Goal: Transaction & Acquisition: Subscribe to service/newsletter

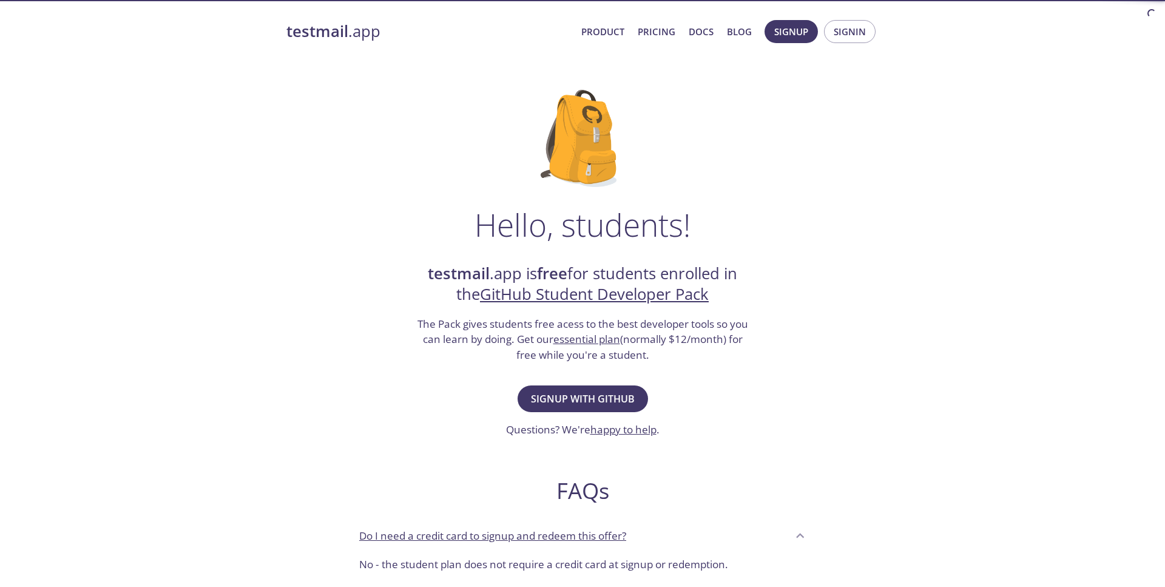
click at [559, 394] on span "Signup with GitHub" at bounding box center [583, 398] width 104 height 17
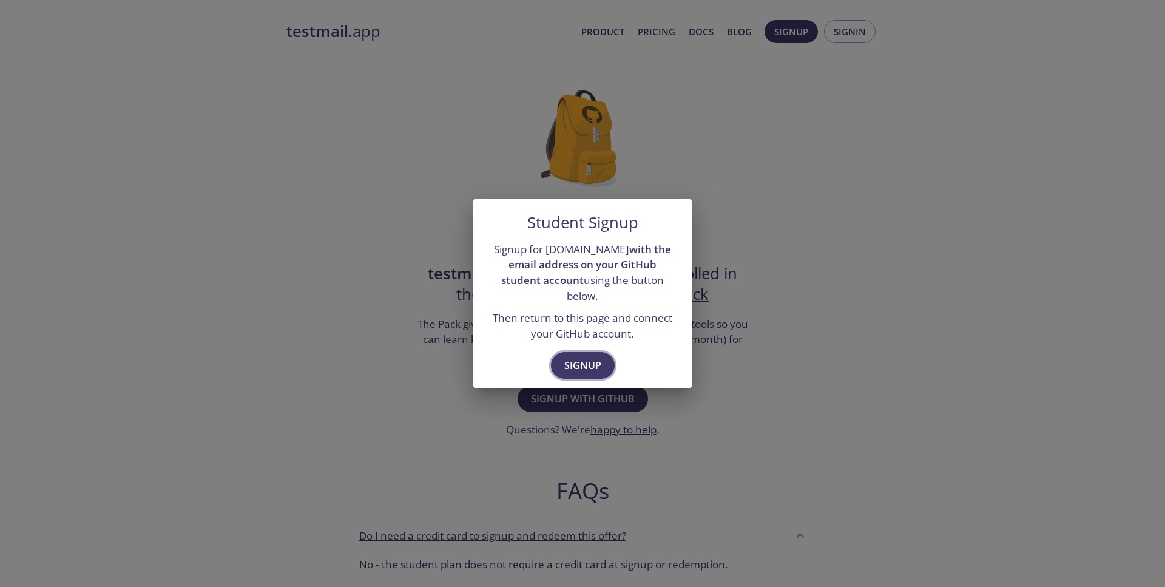
click at [583, 357] on span "Signup" at bounding box center [582, 365] width 37 height 17
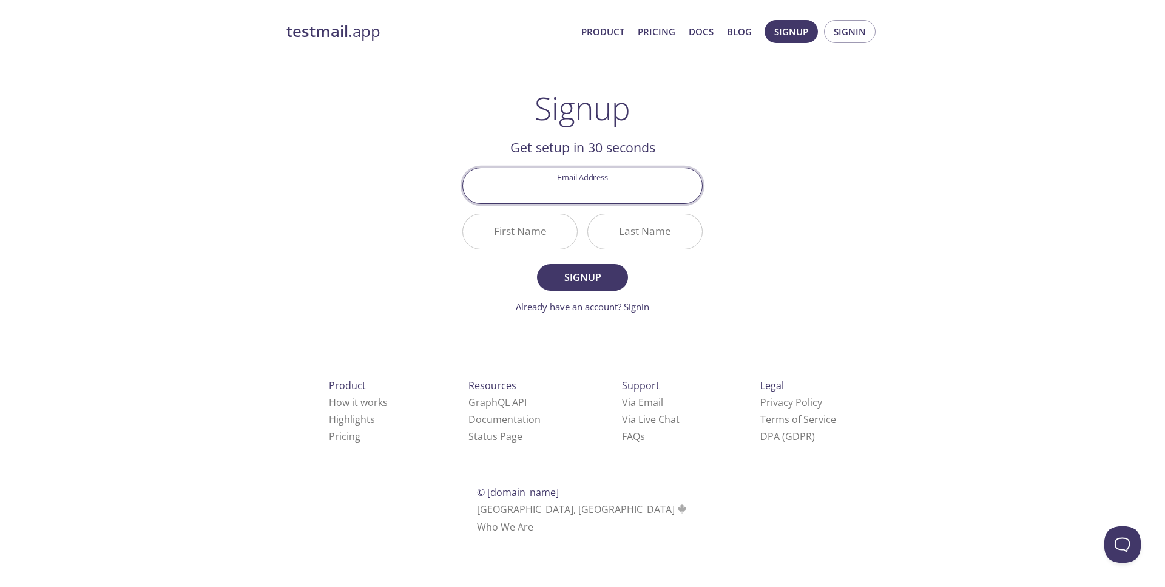
click at [398, 351] on div "Product How it works Highlights Pricing Resources GraphQL API Documentation Sta…" at bounding box center [582, 456] width 631 height 226
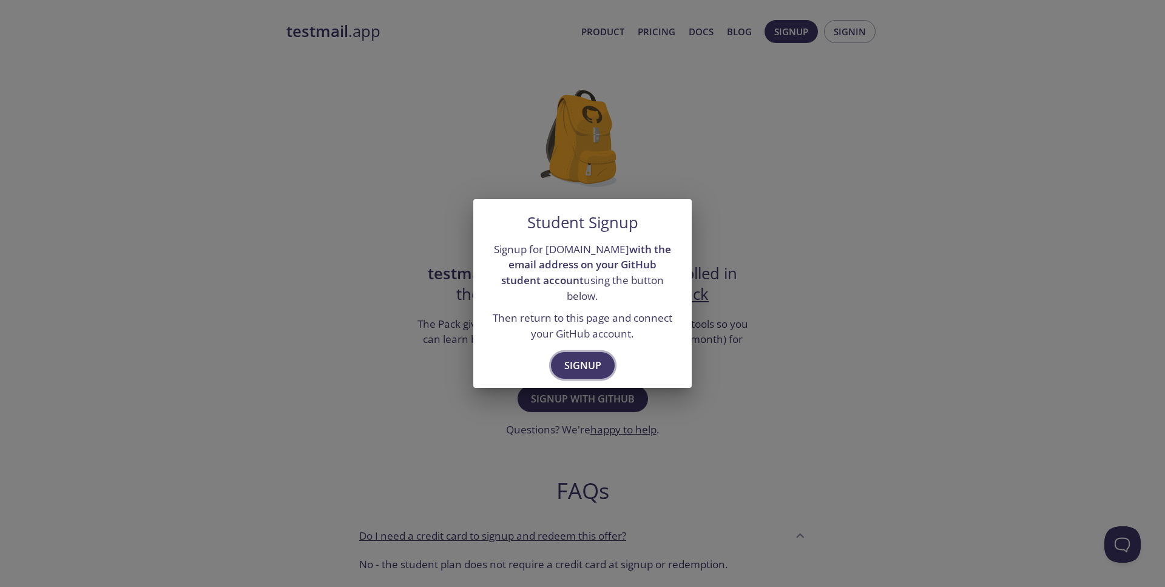
click at [578, 359] on span "Signup" at bounding box center [582, 365] width 37 height 17
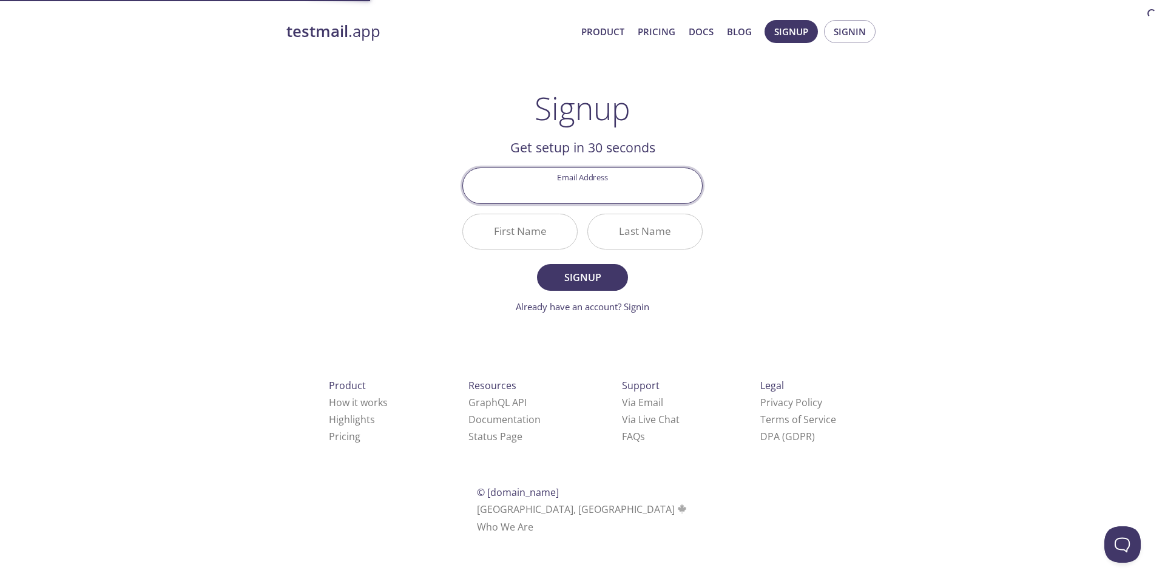
click at [510, 371] on div "Product How it works Highlights Pricing Resources GraphQL API Documentation Sta…" at bounding box center [582, 456] width 631 height 226
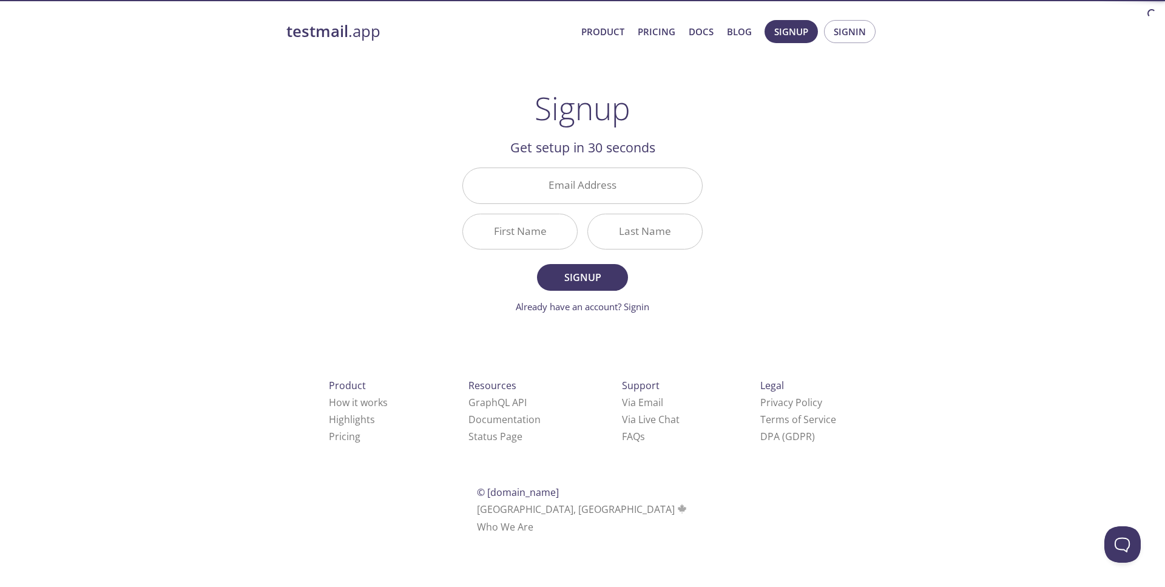
click at [604, 314] on div "testmail .app Product Pricing Docs Blog Signup Signin Signup Get setup in 30 se…" at bounding box center [582, 290] width 621 height 557
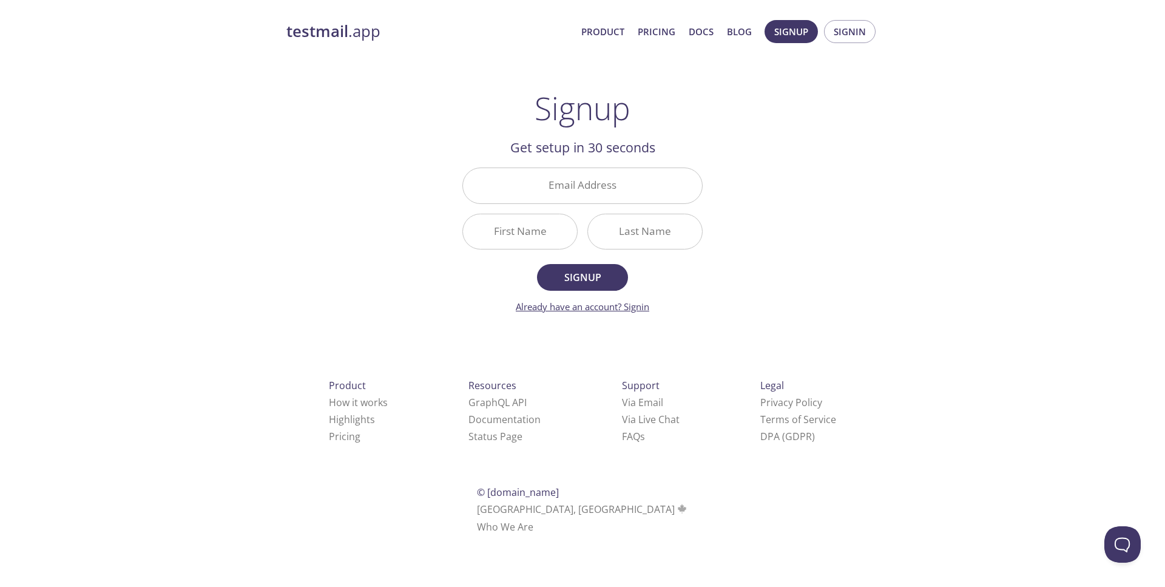
click at [605, 310] on link "Already have an account? Signin" at bounding box center [582, 306] width 133 height 12
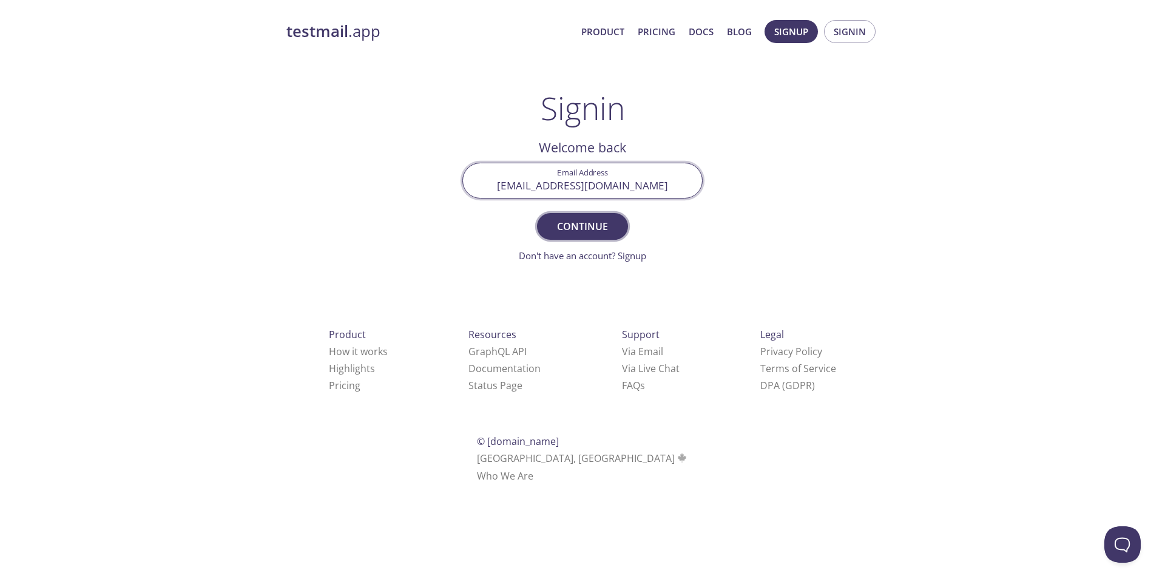
type input "[EMAIL_ADDRESS][DOMAIN_NAME]"
click at [578, 231] on span "Continue" at bounding box center [582, 226] width 64 height 17
click at [574, 187] on input "Signin Security Code" at bounding box center [582, 180] width 239 height 35
type input "n"
type input "NCQMWPR"
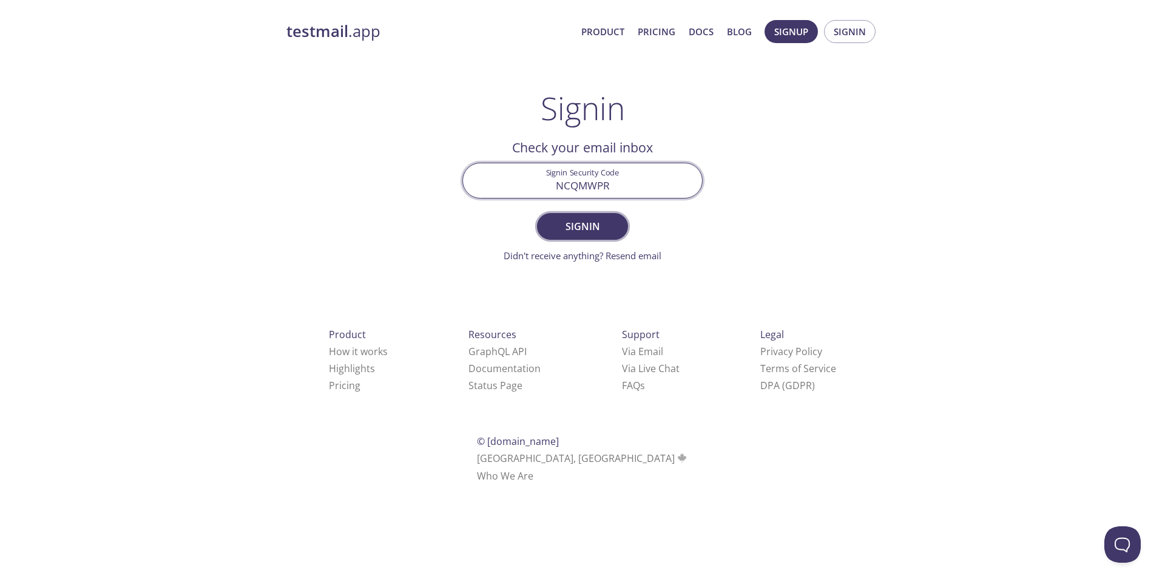
click at [595, 235] on button "Signin" at bounding box center [582, 226] width 91 height 27
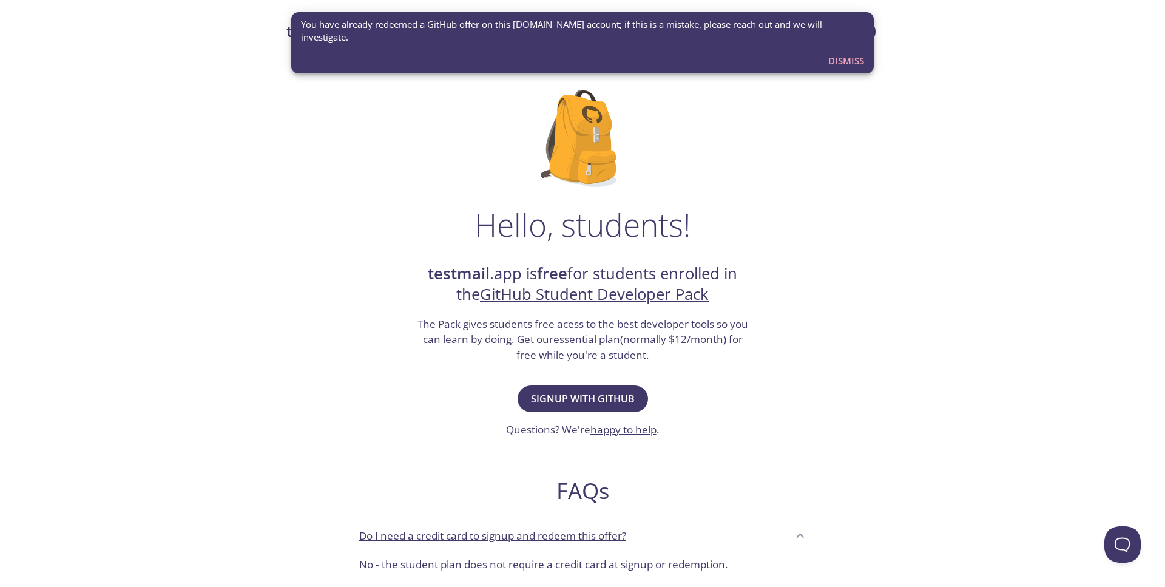
click at [861, 49] on button "Dismiss" at bounding box center [846, 60] width 46 height 23
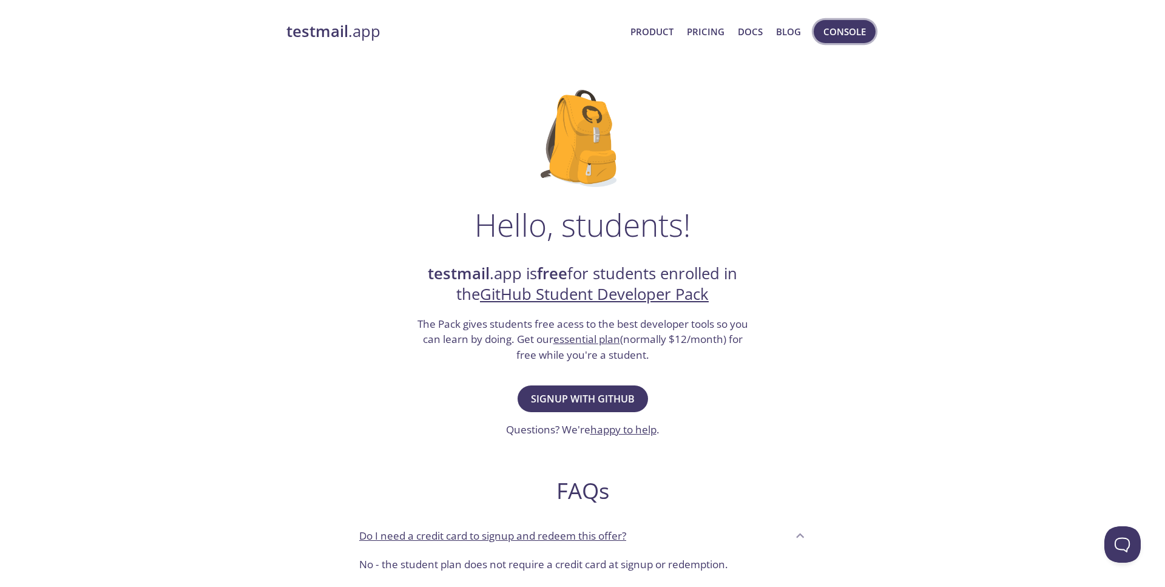
click at [858, 36] on span "Console" at bounding box center [844, 32] width 42 height 16
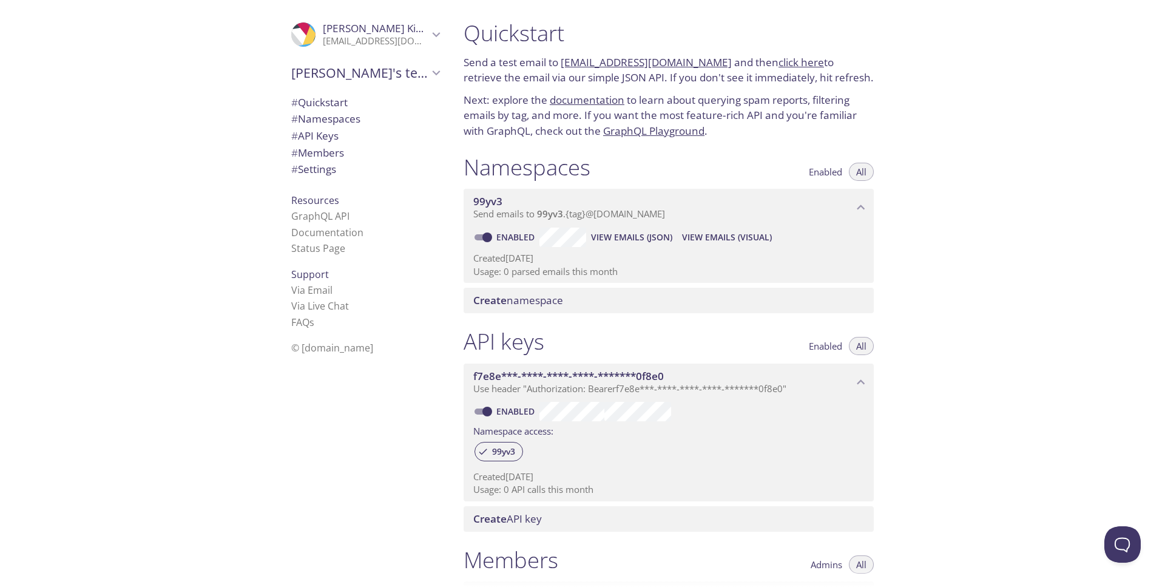
click at [487, 404] on input "Enabled" at bounding box center [487, 411] width 44 height 15
checkbox input "false"
click at [488, 232] on input "Enabled" at bounding box center [487, 237] width 44 height 15
checkbox input "false"
click at [516, 293] on span "Create namespace" at bounding box center [518, 300] width 90 height 14
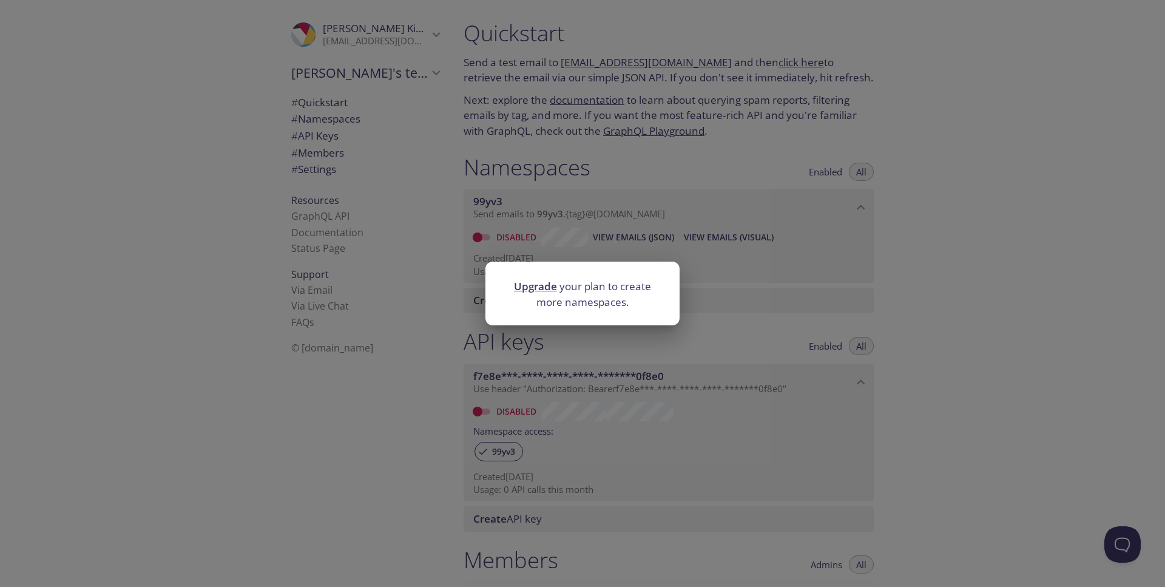
click at [999, 257] on div "Upgrade your plan to create more namespaces." at bounding box center [582, 293] width 1165 height 587
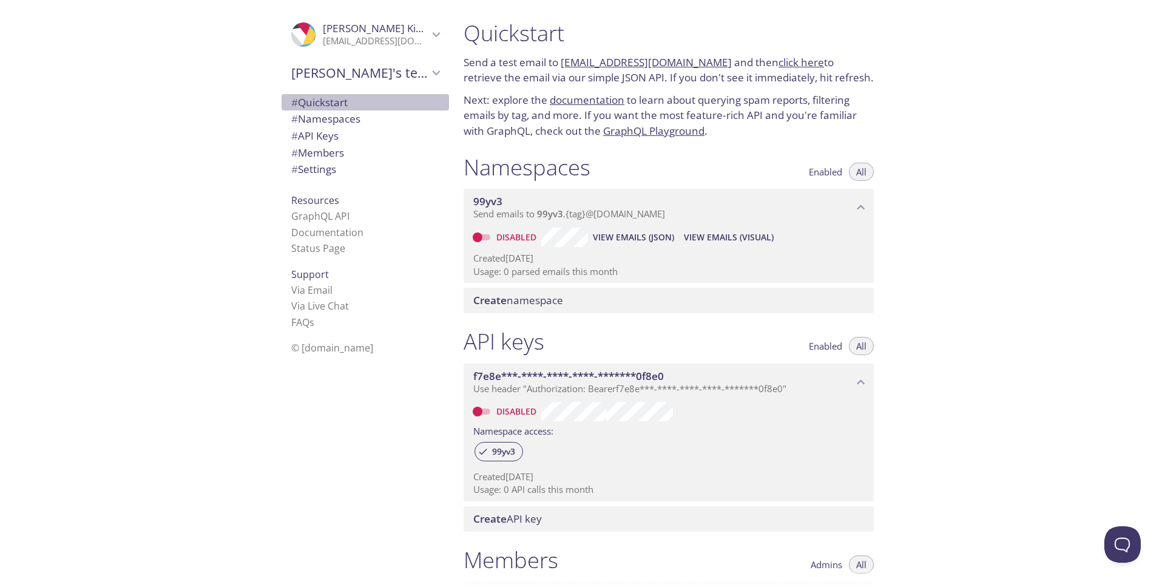
click at [336, 97] on span "# Quickstart" at bounding box center [319, 102] width 56 height 14
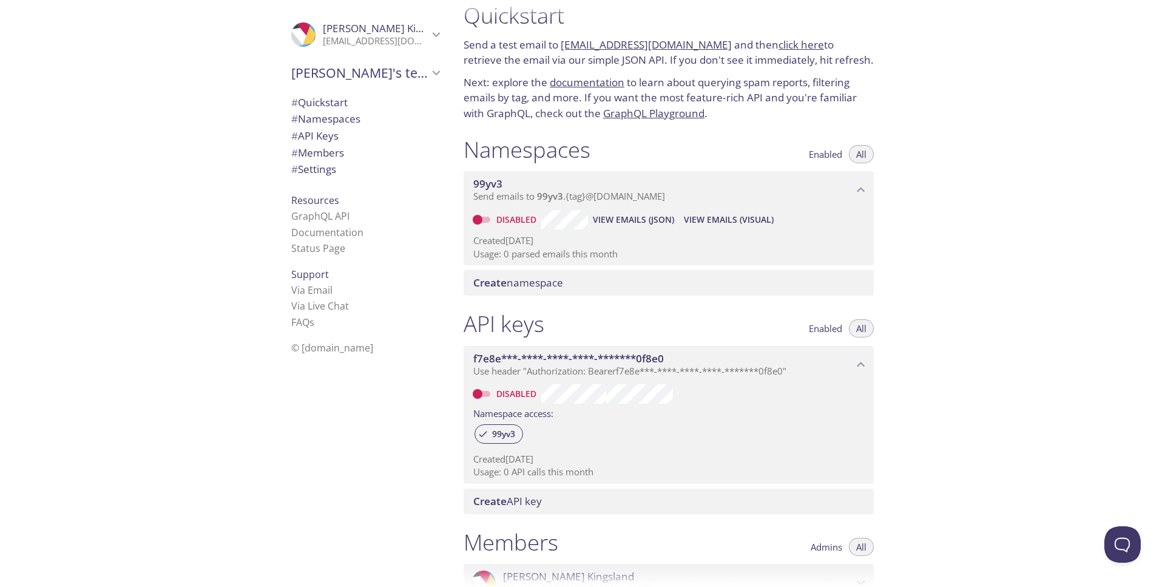
click at [585, 78] on link "documentation" at bounding box center [587, 82] width 75 height 14
